Goal: Transaction & Acquisition: Obtain resource

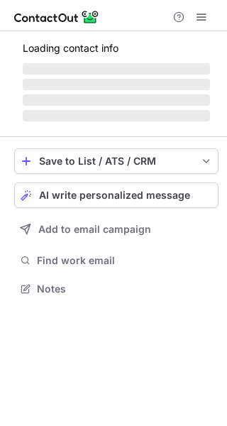
scroll to position [275, 227]
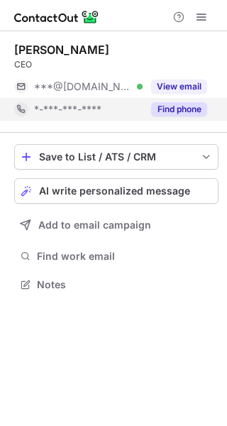
click at [183, 98] on div "Find phone" at bounding box center [175, 109] width 65 height 23
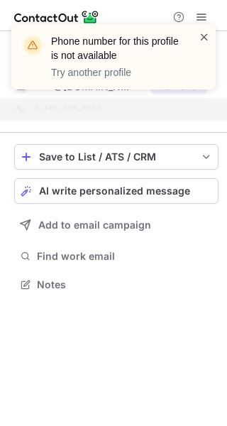
click at [207, 31] on span at bounding box center [204, 37] width 11 height 14
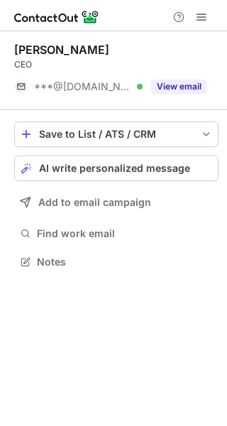
scroll to position [252, 227]
click at [176, 87] on button "View email" at bounding box center [179, 87] width 56 height 14
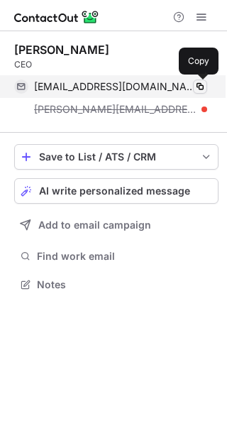
click at [199, 87] on span at bounding box center [200, 86] width 11 height 11
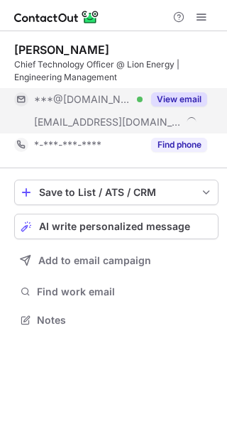
scroll to position [311, 227]
click at [180, 94] on button "View email" at bounding box center [179, 99] width 56 height 14
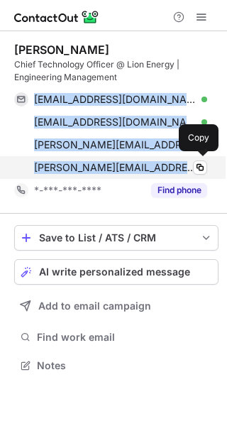
drag, startPoint x: 26, startPoint y: 94, endPoint x: 184, endPoint y: 165, distance: 173.0
click at [184, 165] on div "[EMAIL_ADDRESS][DOMAIN_NAME] Verified Copy [EMAIL_ADDRESS][DOMAIN_NAME] Verifie…" at bounding box center [110, 133] width 193 height 91
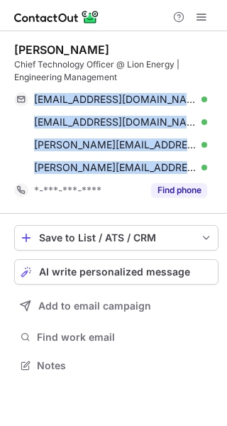
copy div "[EMAIL_ADDRESS][DOMAIN_NAME] Verified Copy [EMAIL_ADDRESS][DOMAIN_NAME] Verifie…"
